Goal: Submit feedback/report problem: Submit feedback/report problem

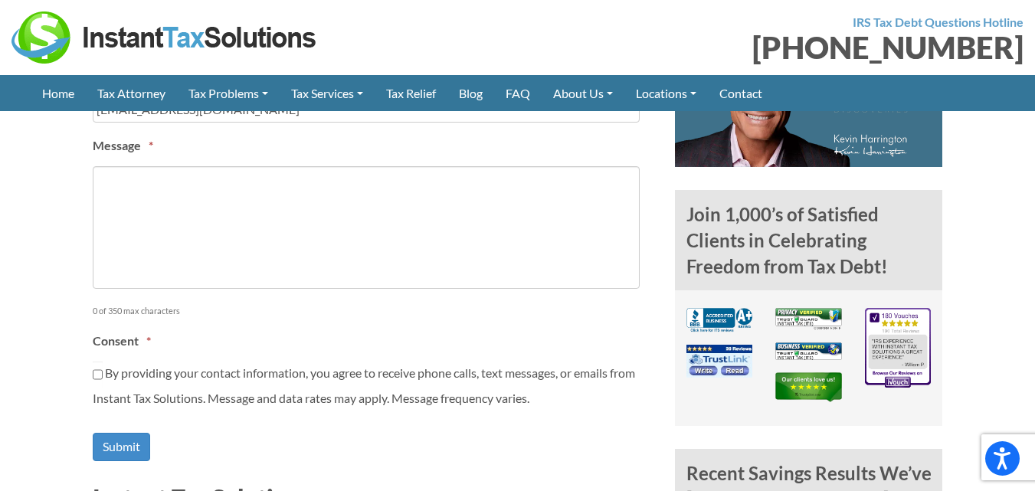
scroll to position [894, 0]
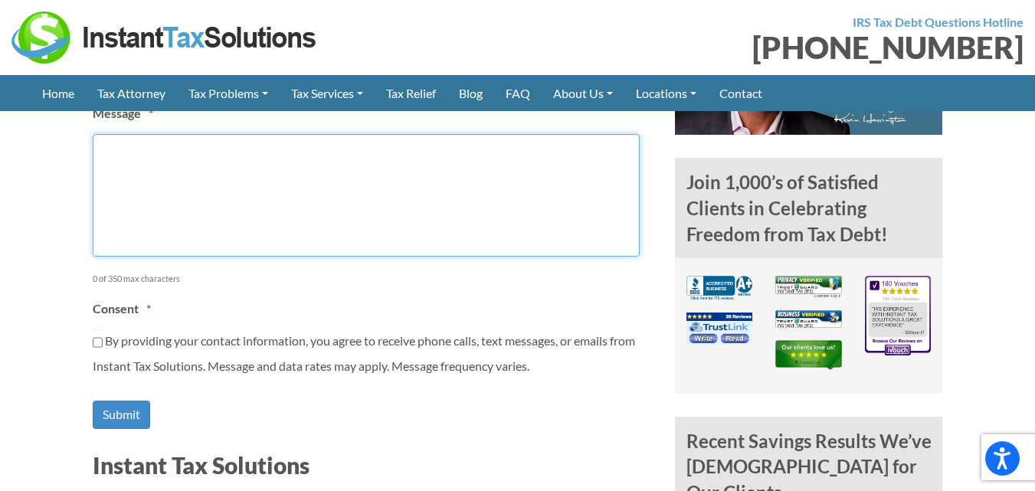
drag, startPoint x: 161, startPoint y: 228, endPoint x: 162, endPoint y: 310, distance: 81.2
click at [160, 228] on textarea "Message *" at bounding box center [366, 195] width 547 height 123
paste textarea "I know you’re busy, so I’ll keep this short. ChatGPT has grown 4X over the last…"
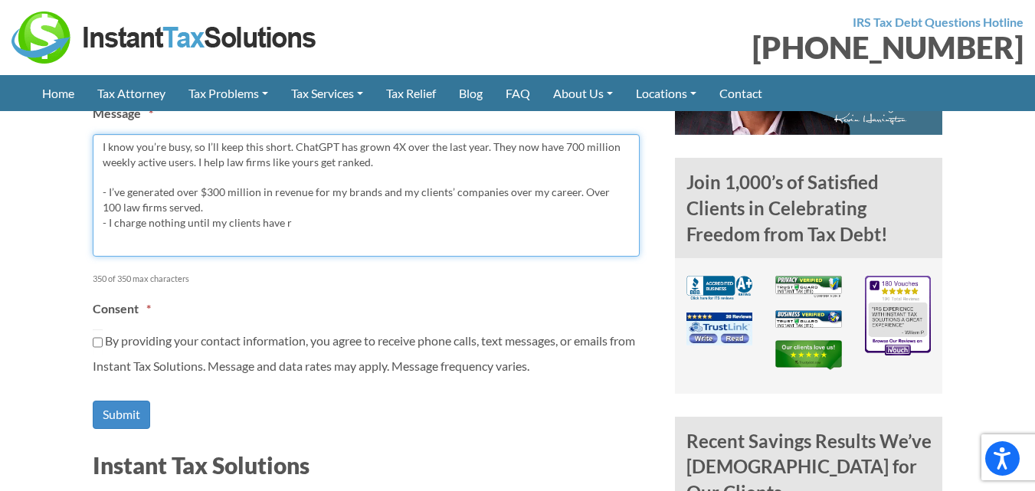
type textarea "I know you’re busy, so I’ll keep this short. ChatGPT has grown 4X over the last…"
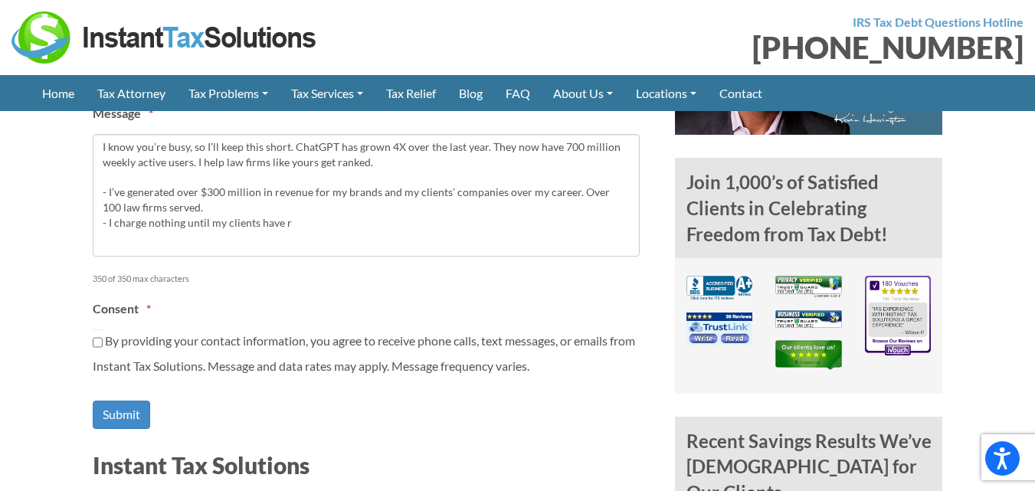
click at [148, 332] on div "By providing your contact information, you agree to receive phone calls, text m…" at bounding box center [366, 352] width 547 height 47
drag, startPoint x: 127, startPoint y: 340, endPoint x: 134, endPoint y: 354, distance: 15.4
click at [0, 0] on label "By providing your contact information, you agree to receive phone calls, text m…" at bounding box center [0, 0] width 0 height 0
click at [103, 340] on input "By providing your contact information, you agree to receive phone calls, text m…" at bounding box center [98, 342] width 10 height 26
checkbox input "true"
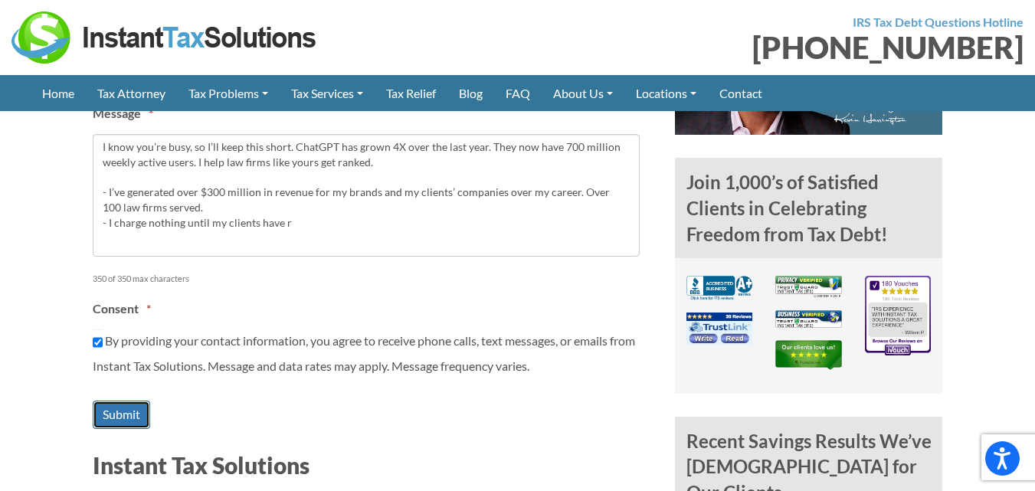
click at [129, 420] on input "Submit" at bounding box center [121, 415] width 57 height 28
click at [133, 420] on input "Submit" at bounding box center [121, 415] width 57 height 28
